Goal: Transaction & Acquisition: Purchase product/service

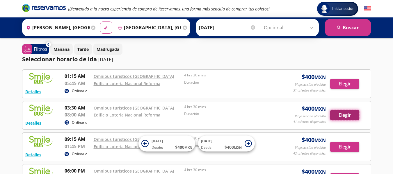
click at [334, 113] on button "Elegir" at bounding box center [344, 115] width 29 height 10
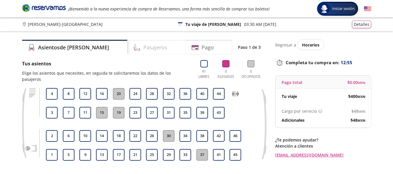
click at [143, 49] on h4 "Pasajeros" at bounding box center [155, 48] width 24 height 8
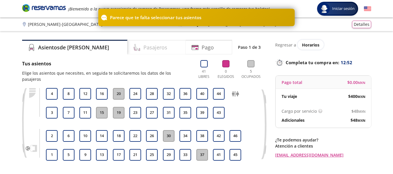
click at [143, 44] on h4 "Pasajeros" at bounding box center [155, 48] width 24 height 8
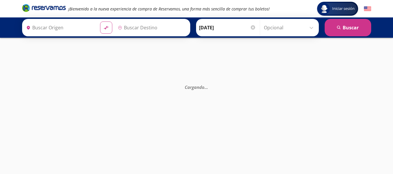
type input "[GEOGRAPHIC_DATA], [GEOGRAPHIC_DATA]"
type input "[PERSON_NAME], [GEOGRAPHIC_DATA]"
